Goal: Navigation & Orientation: Find specific page/section

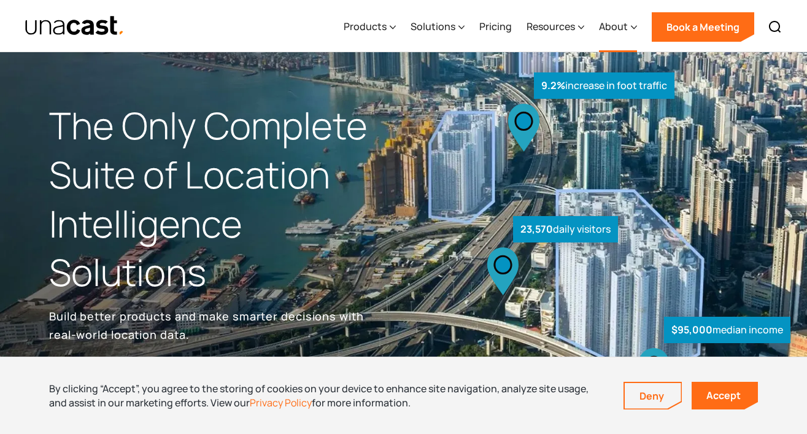
click at [629, 25] on div "About" at bounding box center [618, 27] width 38 height 50
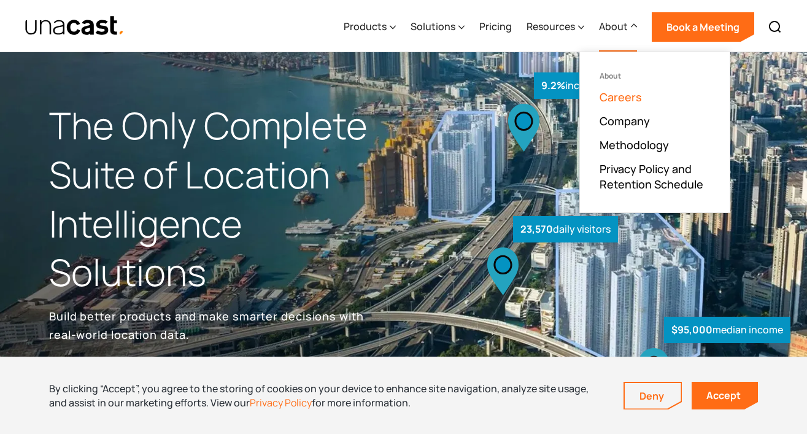
click at [618, 99] on link "Careers" at bounding box center [621, 97] width 42 height 15
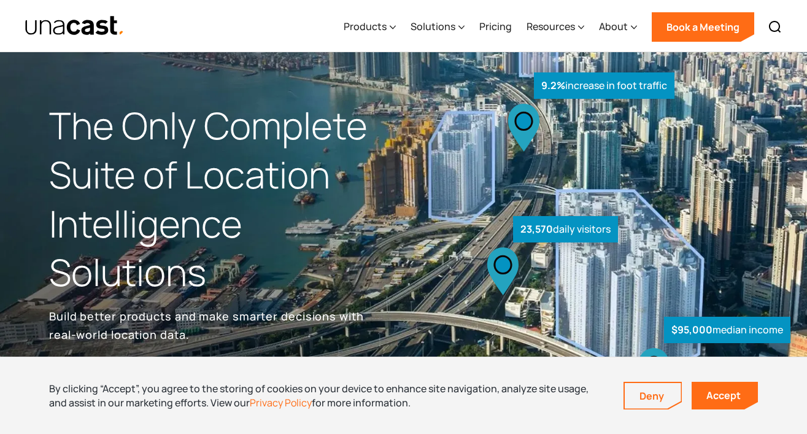
click at [652, 410] on div "By clicking “Accept”, you agree to the storing of cookies on your device to enh…" at bounding box center [403, 395] width 807 height 77
click at [652, 402] on link "Deny" at bounding box center [653, 396] width 56 height 26
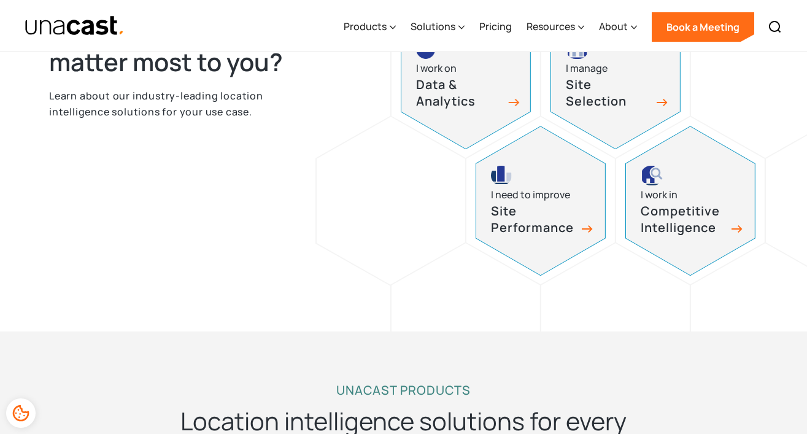
scroll to position [1199, 0]
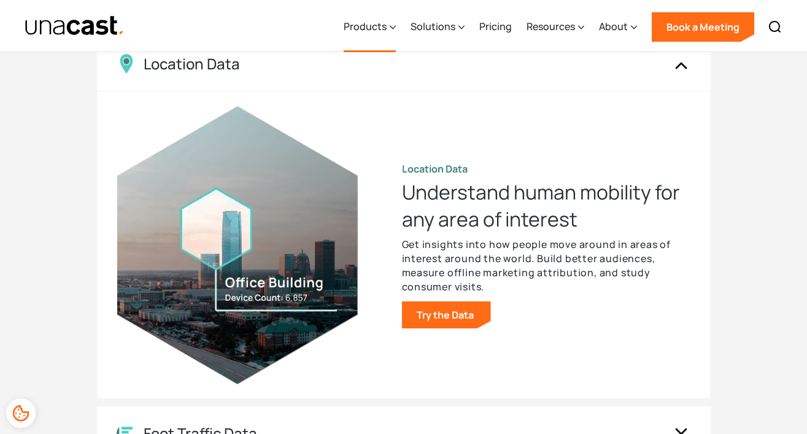
click at [379, 31] on div "Products" at bounding box center [365, 26] width 43 height 15
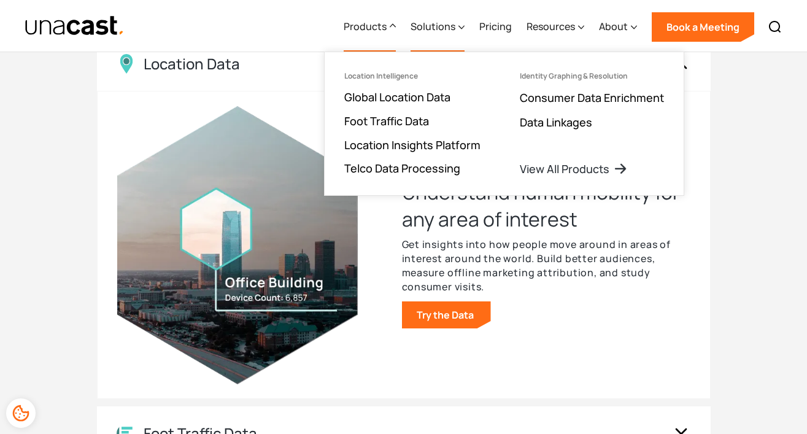
click at [451, 28] on div "Solutions" at bounding box center [433, 26] width 45 height 15
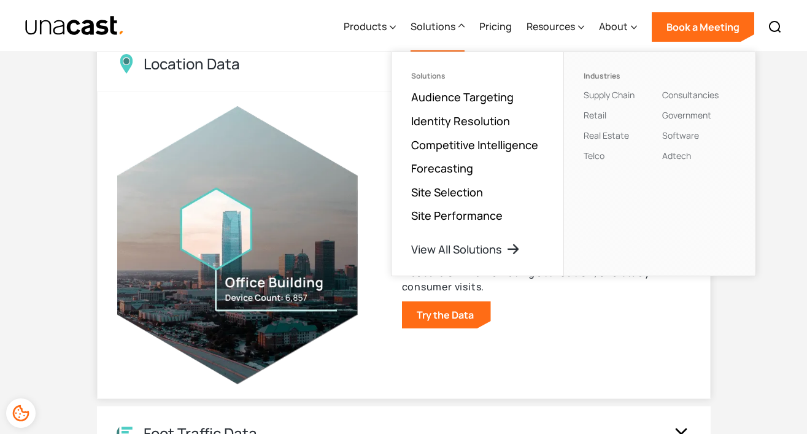
click at [122, 147] on img at bounding box center [237, 245] width 241 height 278
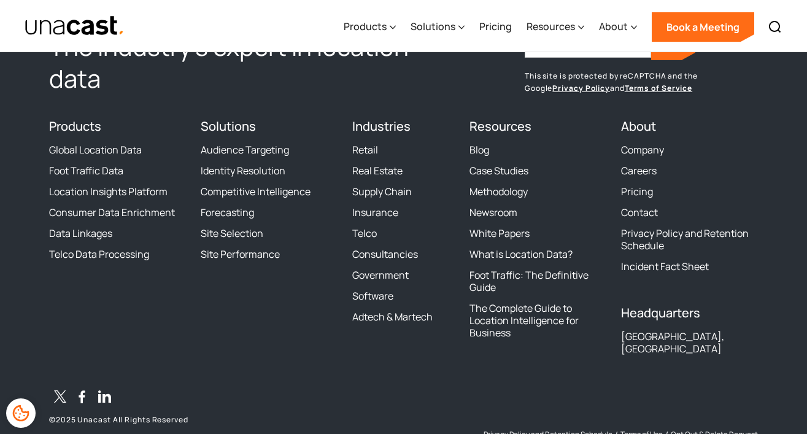
scroll to position [3544, 0]
